Goal: Use online tool/utility: Utilize a website feature to perform a specific function

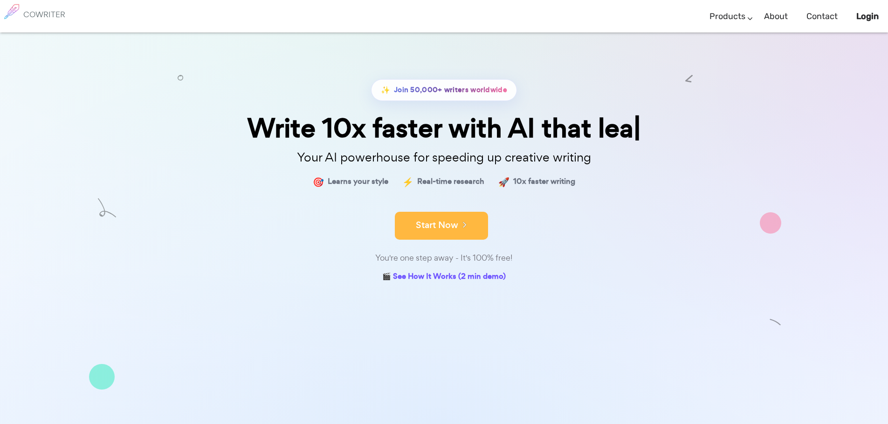
click at [451, 228] on button "Start Now" at bounding box center [441, 226] width 93 height 28
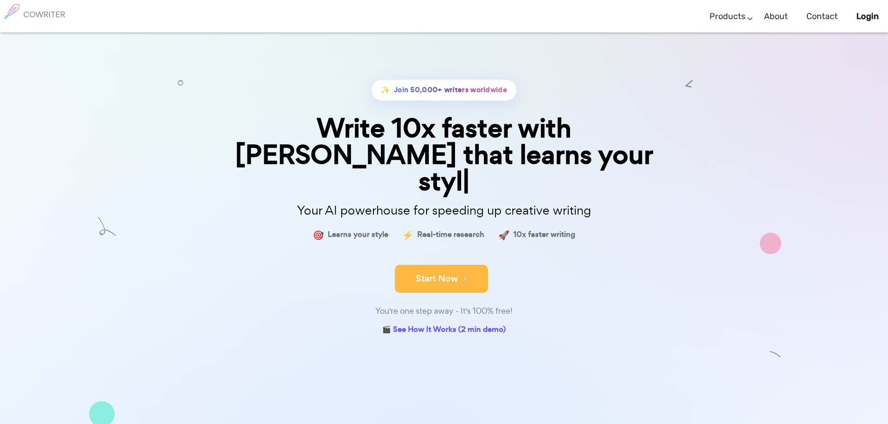
scroll to position [67, 0]
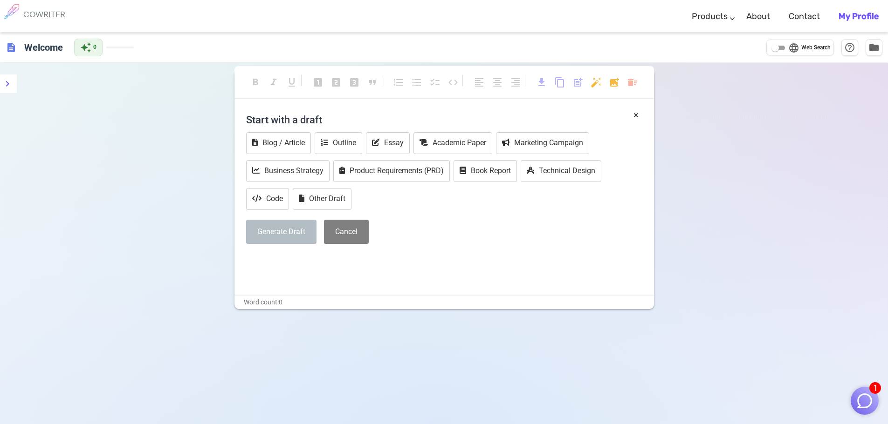
click at [457, 212] on div "Blog / Article Outline Essay Academic Paper Marketing Campaign Business Strateg…" at bounding box center [444, 172] width 396 height 80
click at [293, 109] on h4 "Start with a draft" at bounding box center [444, 120] width 396 height 22
